Goal: Task Accomplishment & Management: Use online tool/utility

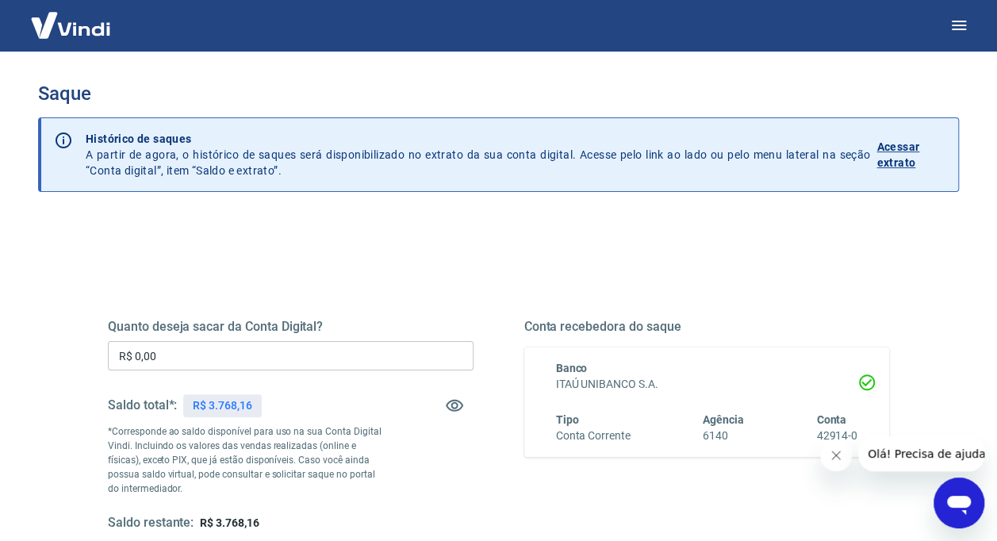
click at [247, 352] on input "R$ 0,00" at bounding box center [291, 355] width 366 height 29
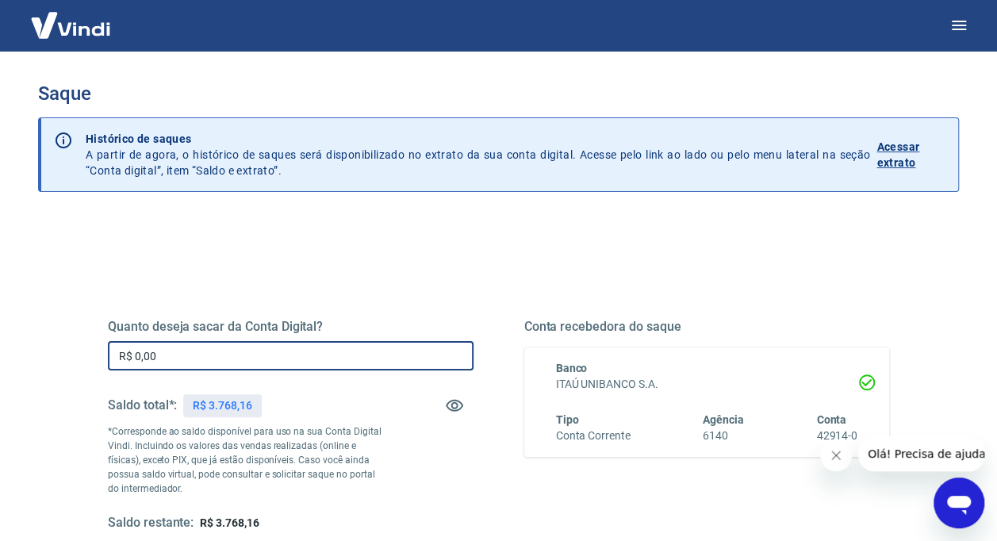
click at [247, 352] on input "R$ 0,00" at bounding box center [291, 355] width 366 height 29
type input "R$ 2.500,00"
click at [431, 278] on div "Quanto deseja sacar da Conta Digital? R$ 2.500,00 ​ Saldo total*: R$ 3.768,16 *…" at bounding box center [498, 433] width 819 height 369
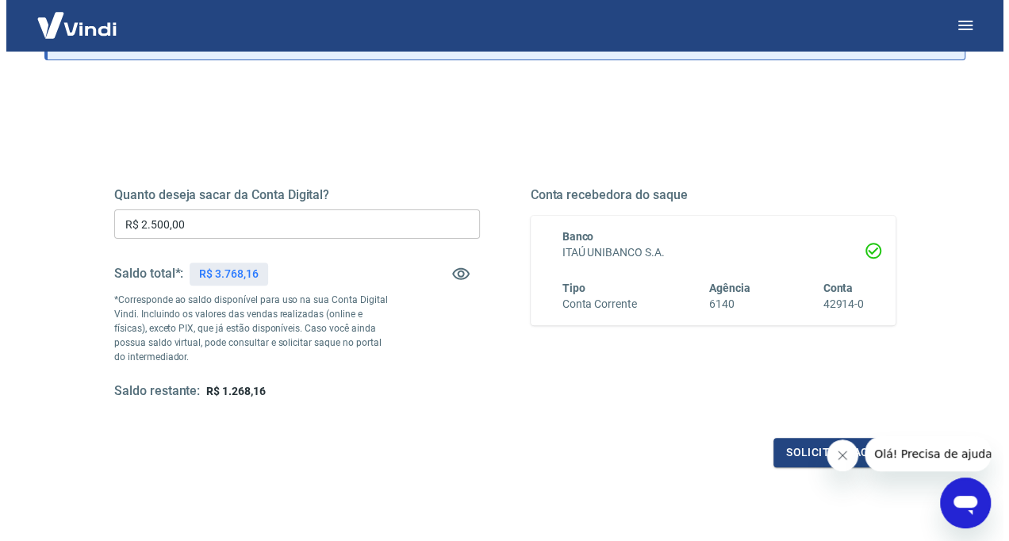
scroll to position [242, 0]
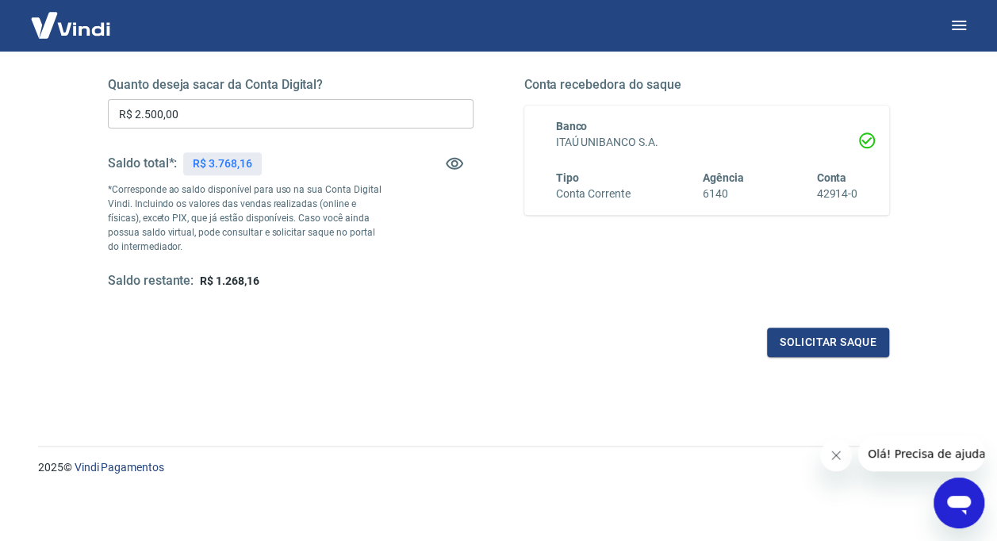
click at [824, 361] on div "Quanto deseja sacar da Conta Digital? R$ 2.500,00 ​ Saldo total*: R$ 3.768,16 *…" at bounding box center [498, 191] width 819 height 369
click at [827, 347] on button "Solicitar saque" at bounding box center [828, 341] width 122 height 29
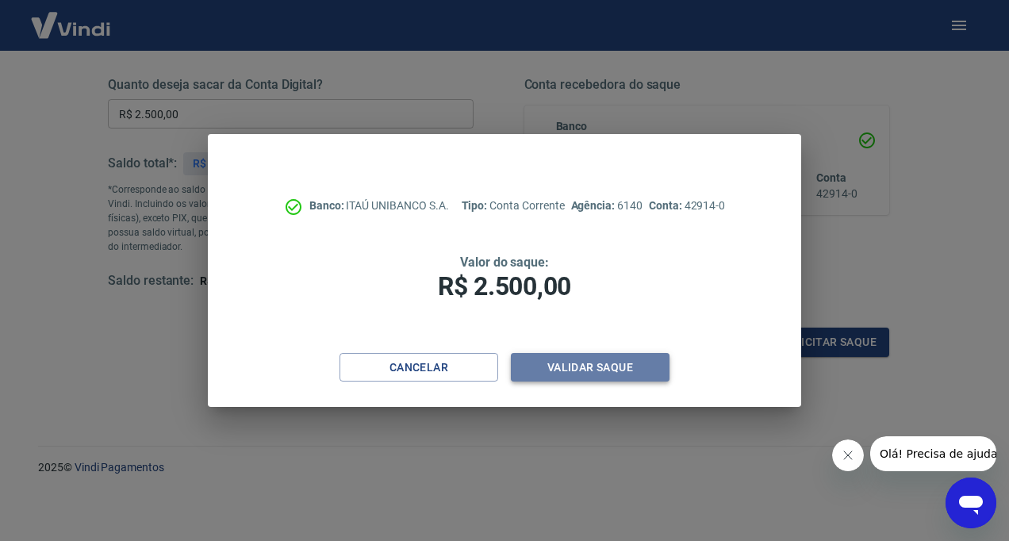
click at [598, 368] on button "Validar saque" at bounding box center [590, 367] width 159 height 29
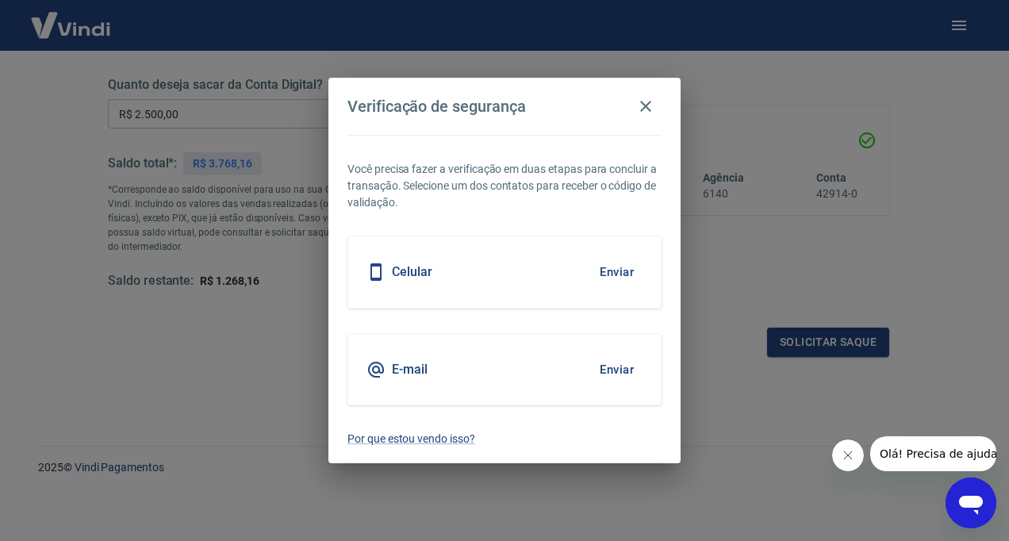
click at [616, 369] on button "Enviar" at bounding box center [617, 369] width 52 height 33
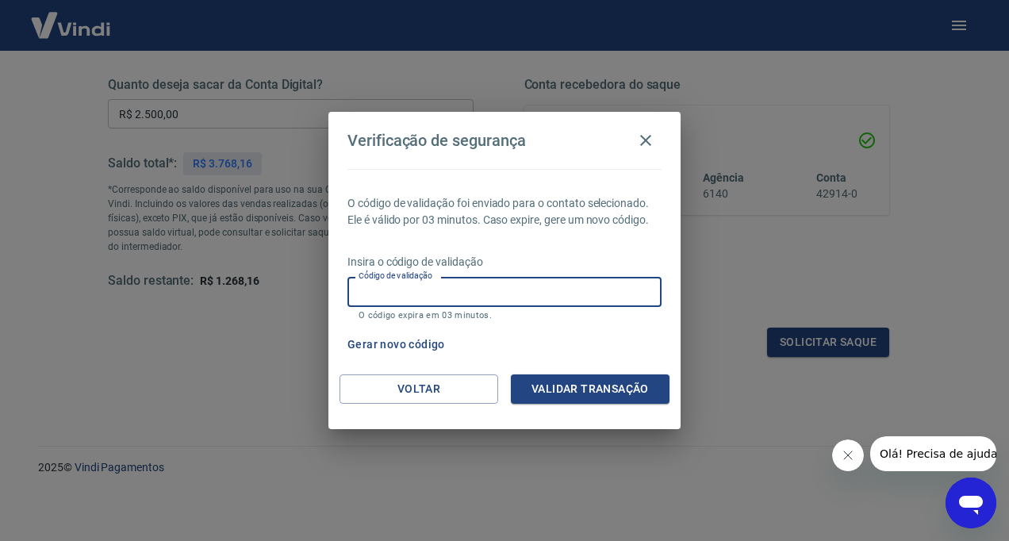
click at [483, 281] on input "Código de validação" at bounding box center [504, 291] width 314 height 29
paste input "508869"
type input "508869"
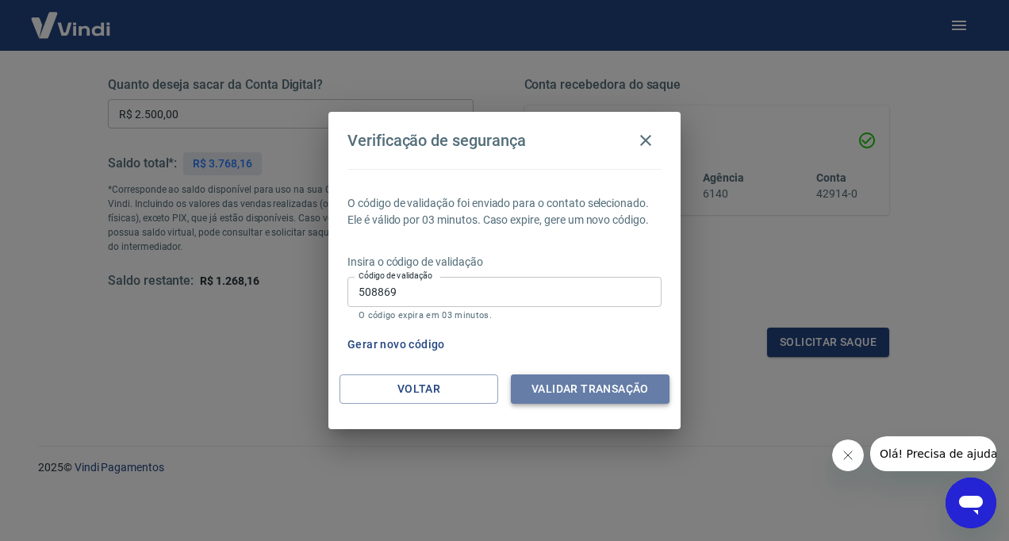
click at [574, 383] on button "Validar transação" at bounding box center [590, 388] width 159 height 29
